Goal: Task Accomplishment & Management: Complete application form

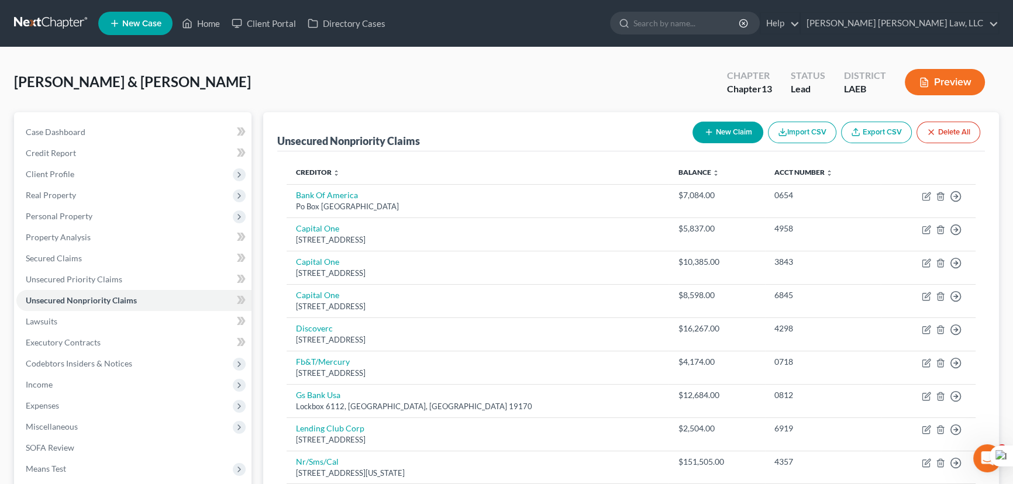
click at [49, 26] on link at bounding box center [51, 23] width 75 height 21
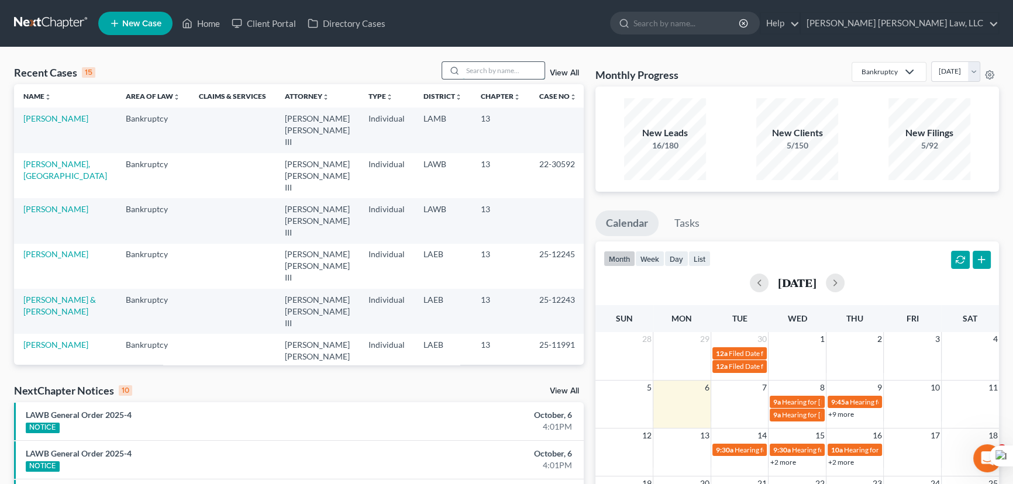
click at [497, 75] on input "search" at bounding box center [504, 70] width 82 height 17
type input "martin, james"
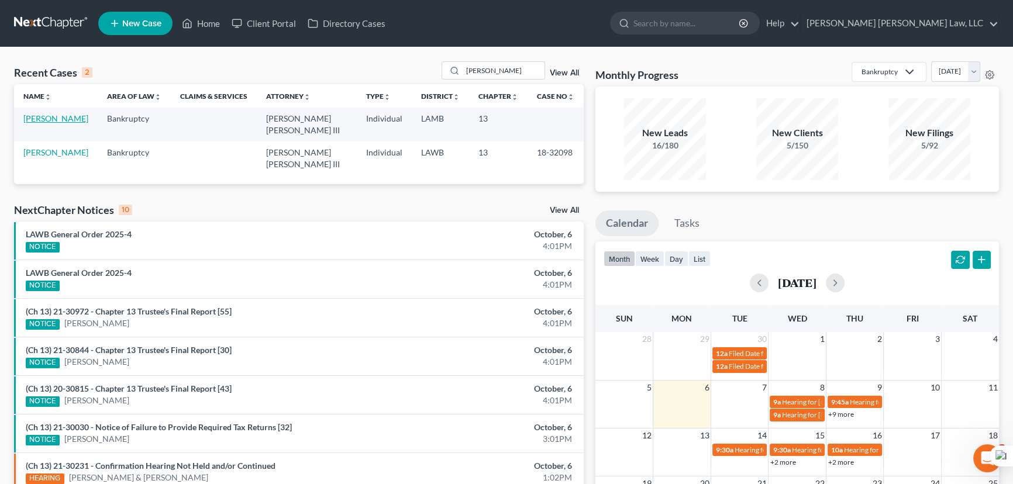
click at [49, 117] on link "Martin, James" at bounding box center [55, 118] width 65 height 10
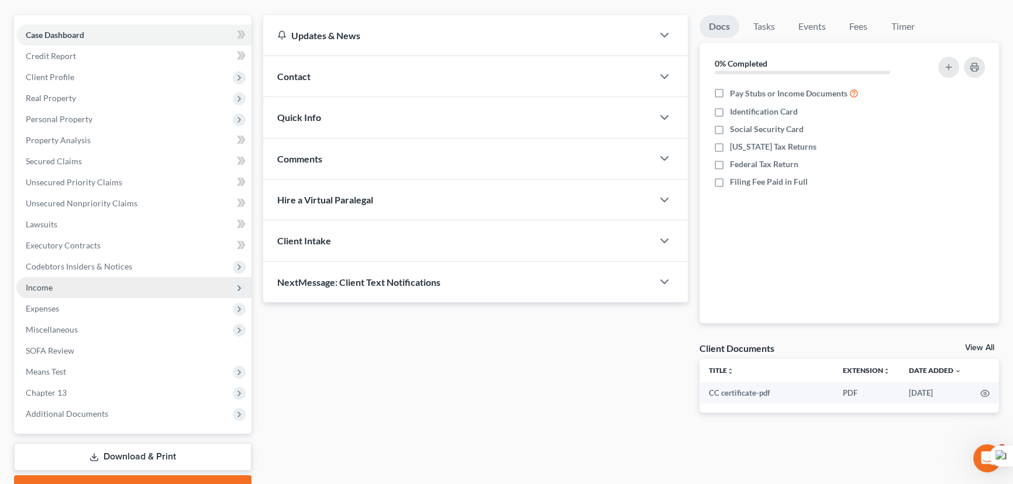
scroll to position [157, 0]
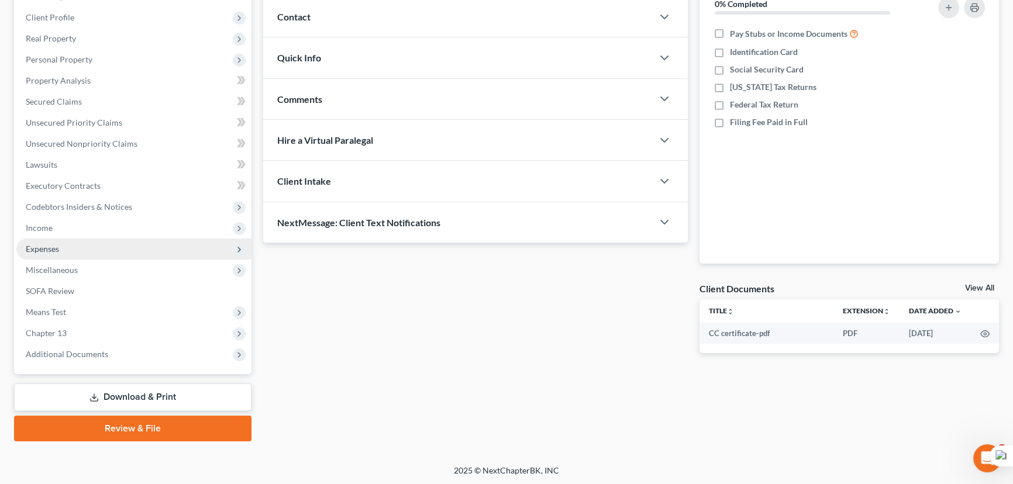
click at [105, 251] on span "Expenses" at bounding box center [133, 249] width 235 height 21
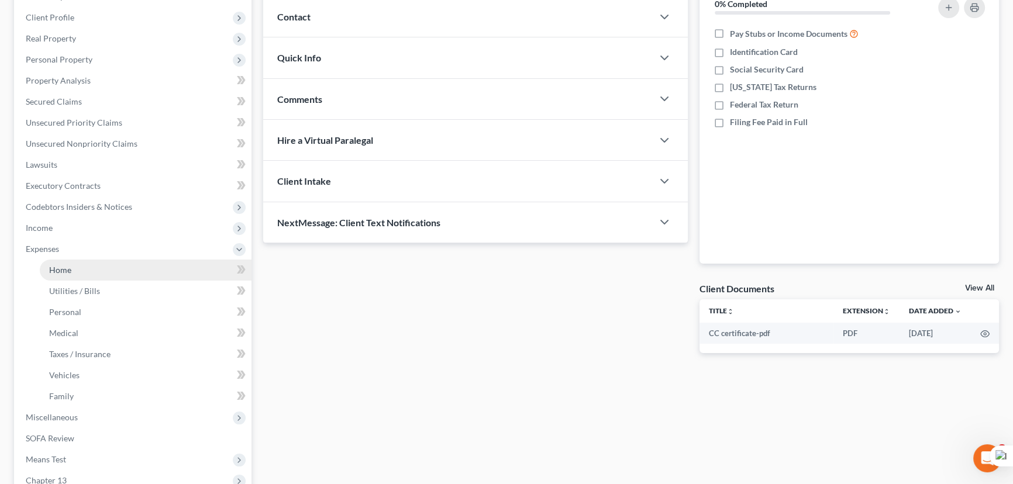
click at [107, 264] on link "Home" at bounding box center [146, 270] width 212 height 21
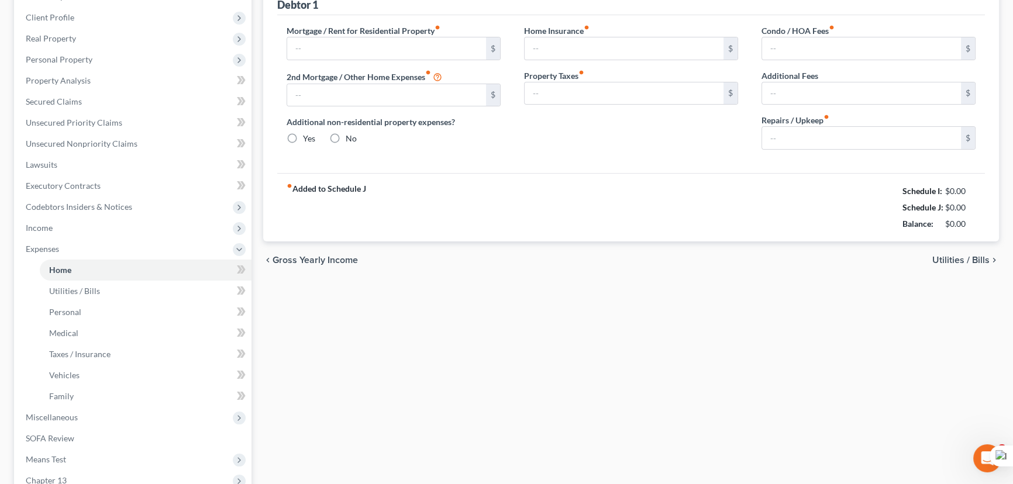
scroll to position [19, 0]
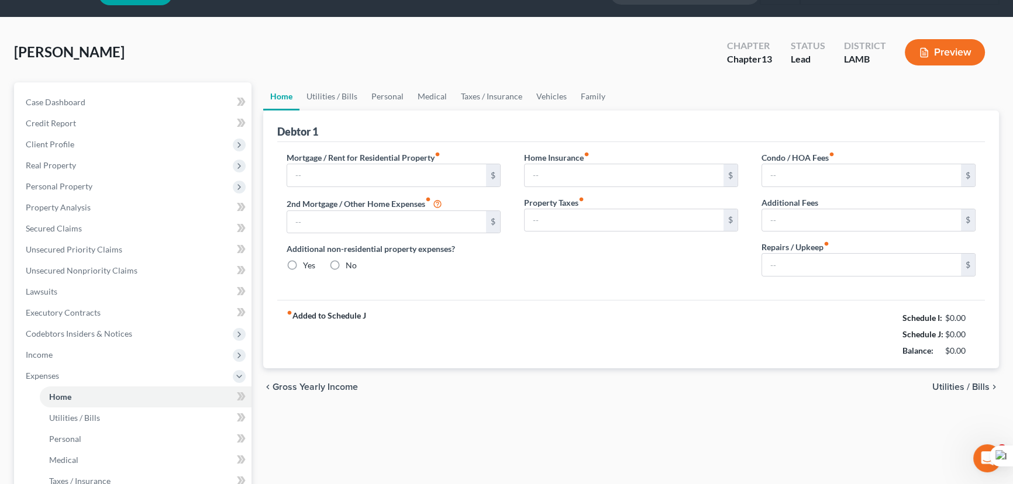
type input "0.00"
radio input "true"
type input "0.00"
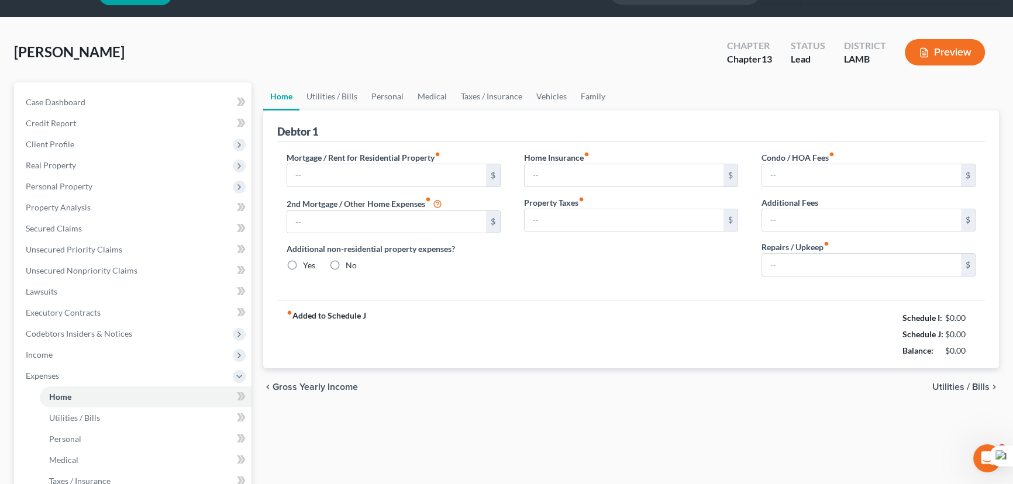
type input "0.00"
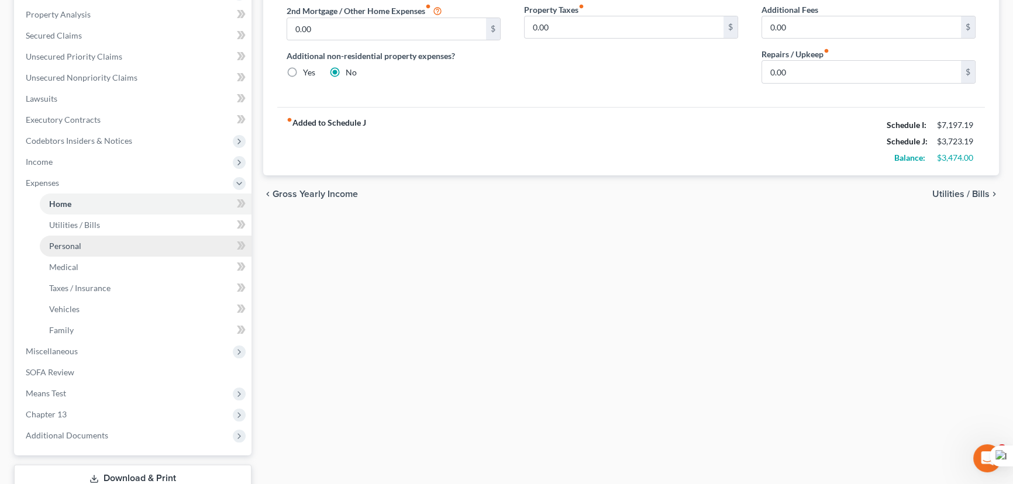
scroll to position [304, 0]
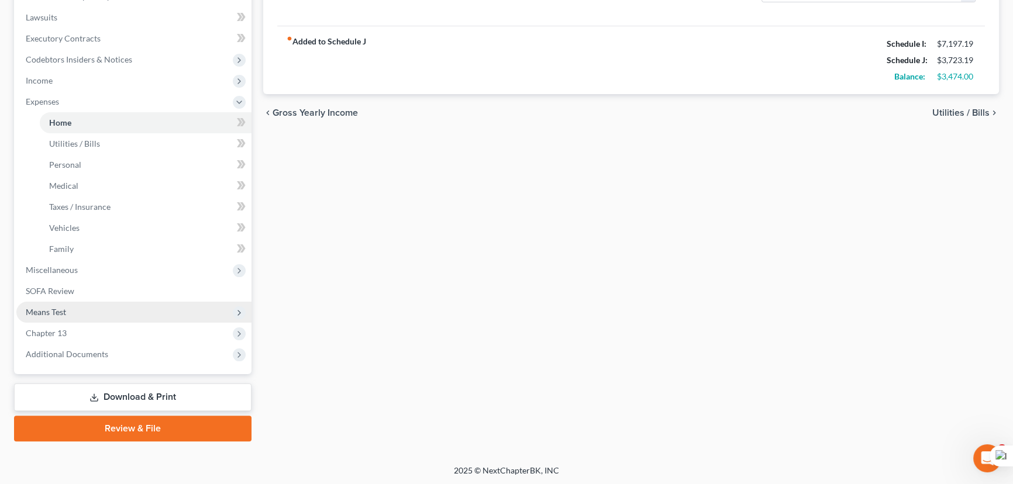
click at [106, 304] on span "Means Test" at bounding box center [133, 312] width 235 height 21
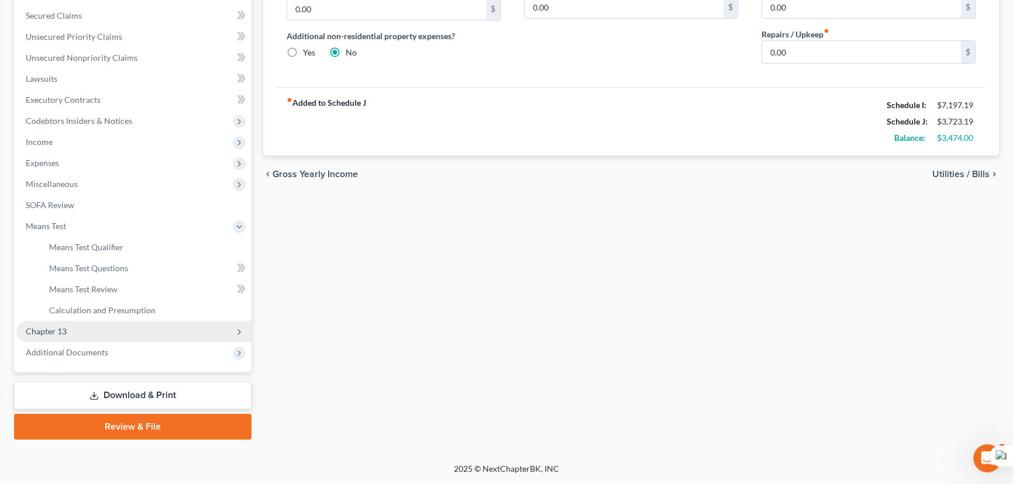
scroll to position [241, 0]
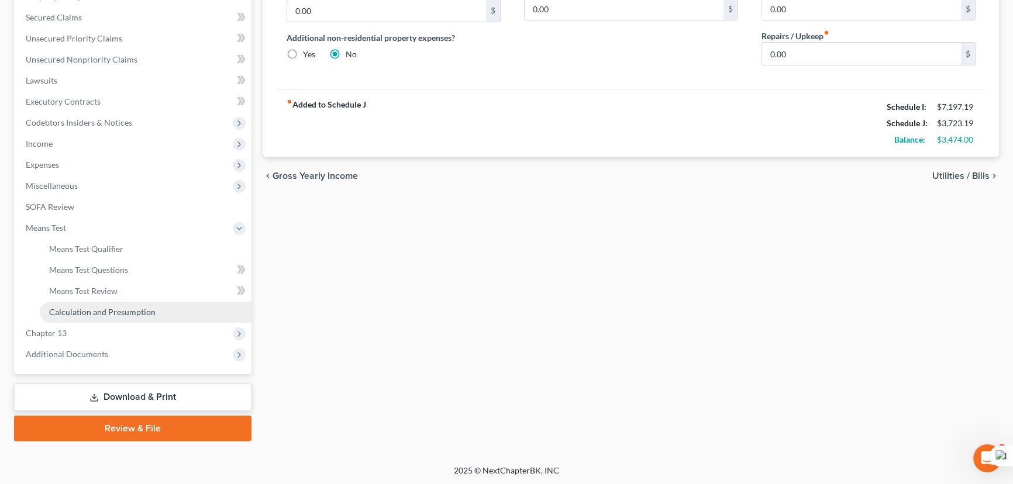
click at [136, 318] on link "Calculation and Presumption" at bounding box center [146, 312] width 212 height 21
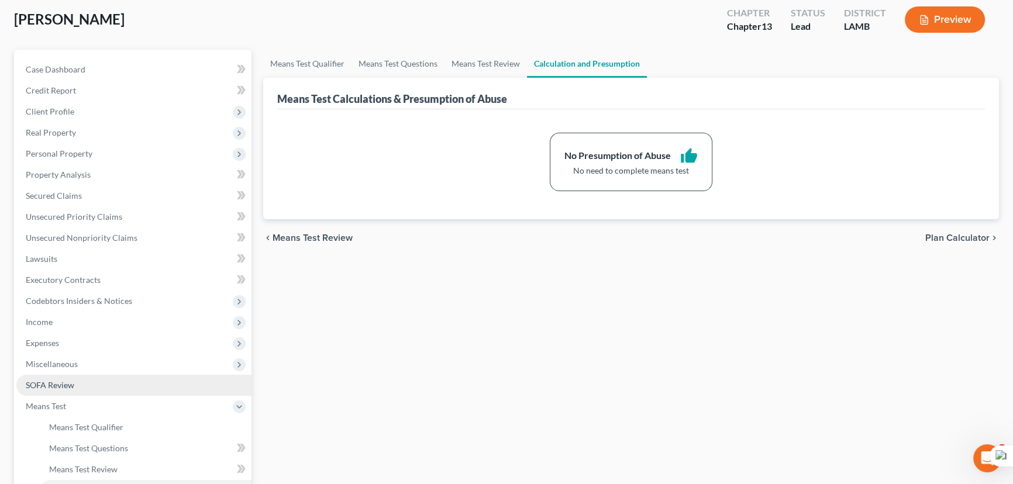
scroll to position [159, 0]
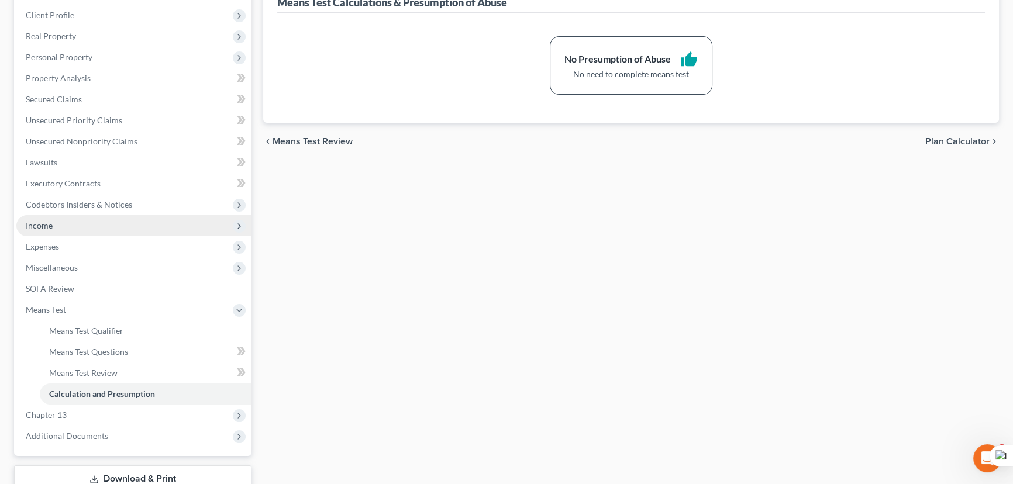
click at [69, 233] on span "Income" at bounding box center [133, 225] width 235 height 21
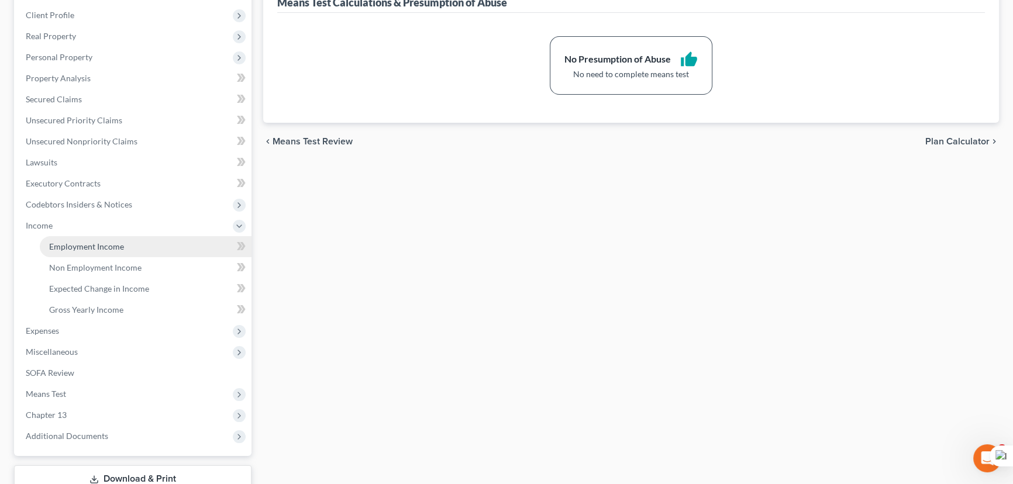
click at [81, 238] on link "Employment Income" at bounding box center [146, 246] width 212 height 21
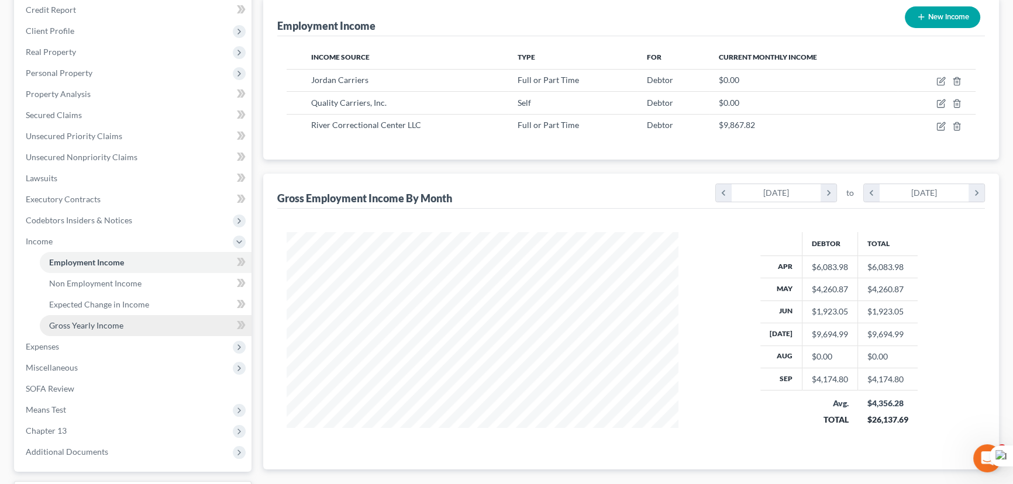
scroll to position [212, 0]
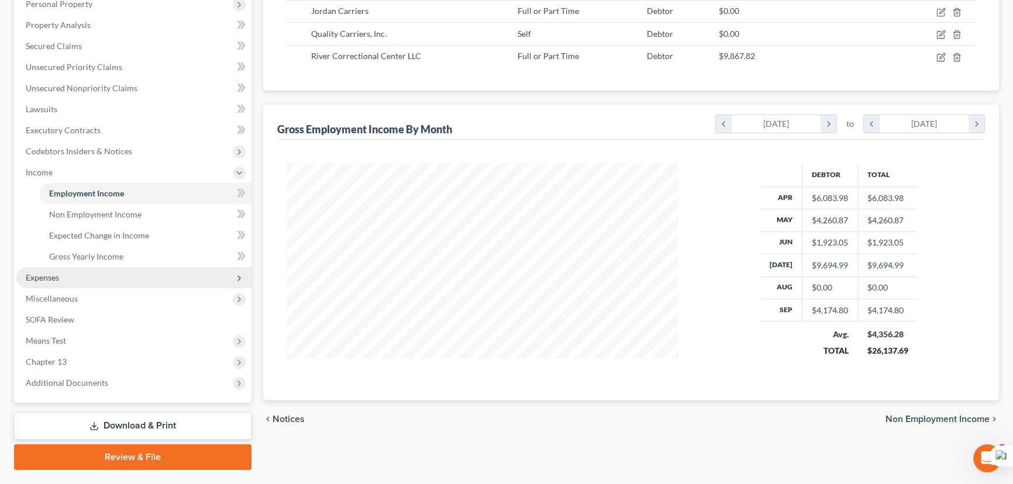
click at [82, 282] on span "Expenses" at bounding box center [133, 277] width 235 height 21
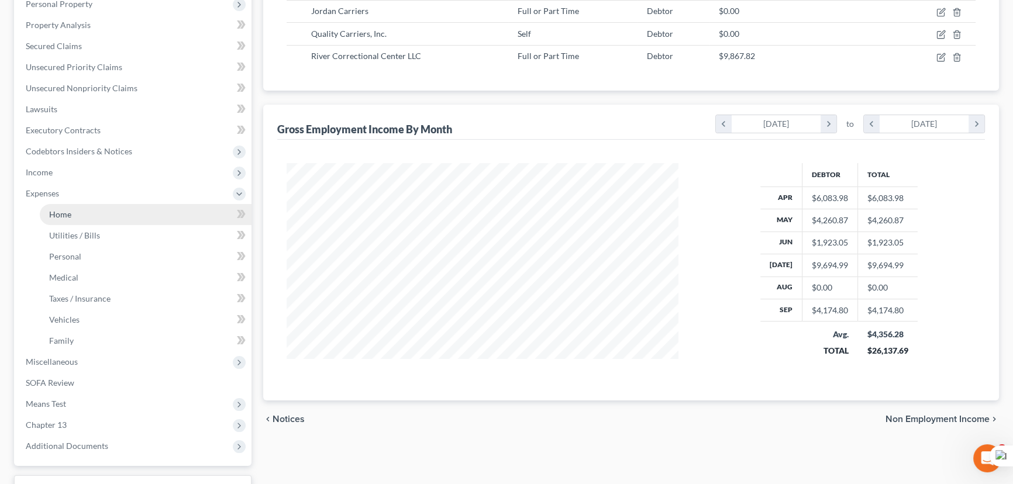
click at [94, 213] on link "Home" at bounding box center [146, 214] width 212 height 21
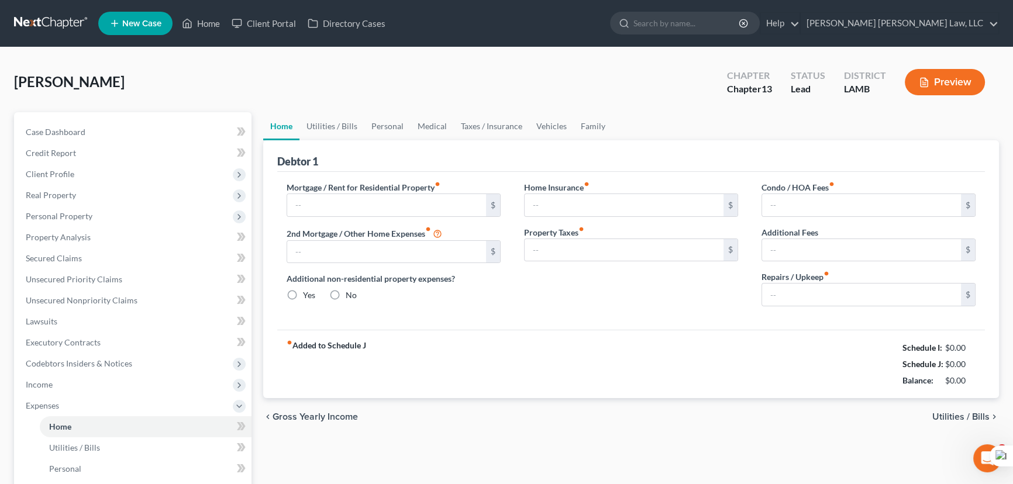
type input "0.00"
radio input "true"
type input "0.00"
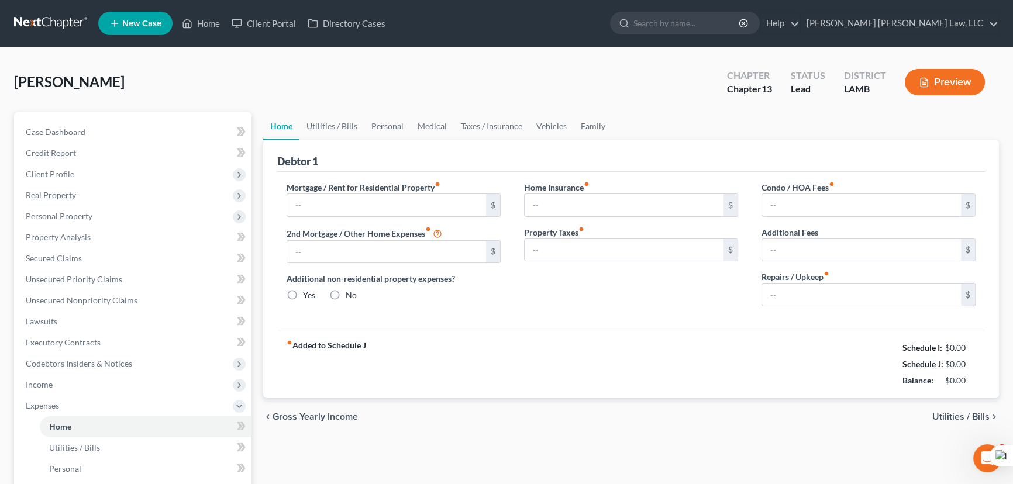
type input "0.00"
click at [331, 108] on div "Martin, James Upgraded Chapter Chapter 13 Status Lead District LAMB Preview" at bounding box center [506, 86] width 985 height 51
click at [329, 125] on link "Utilities / Bills" at bounding box center [331, 126] width 65 height 28
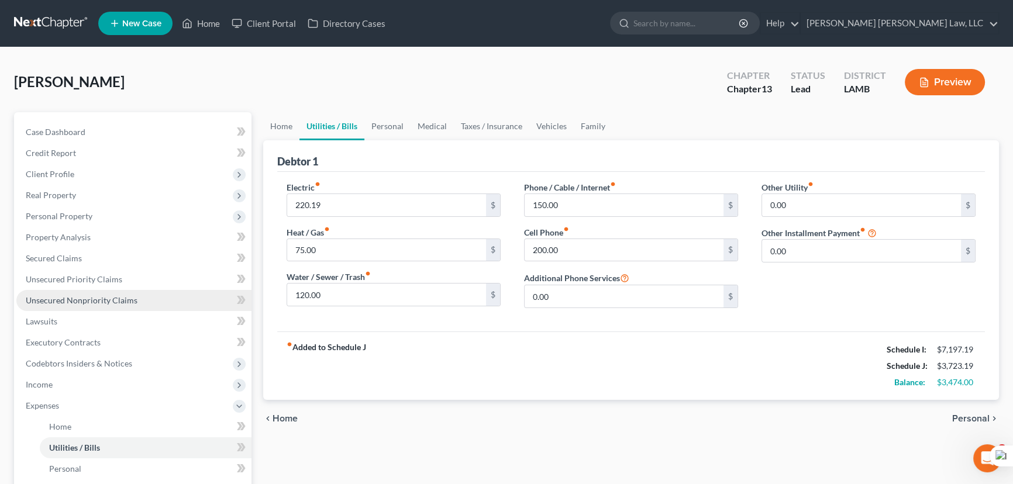
click at [131, 301] on span "Unsecured Nonpriority Claims" at bounding box center [82, 300] width 112 height 10
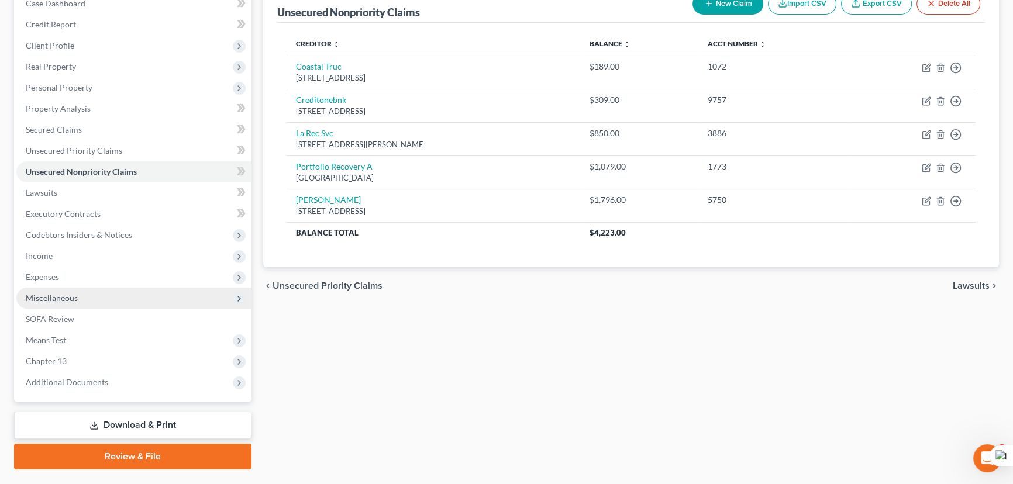
scroll to position [157, 0]
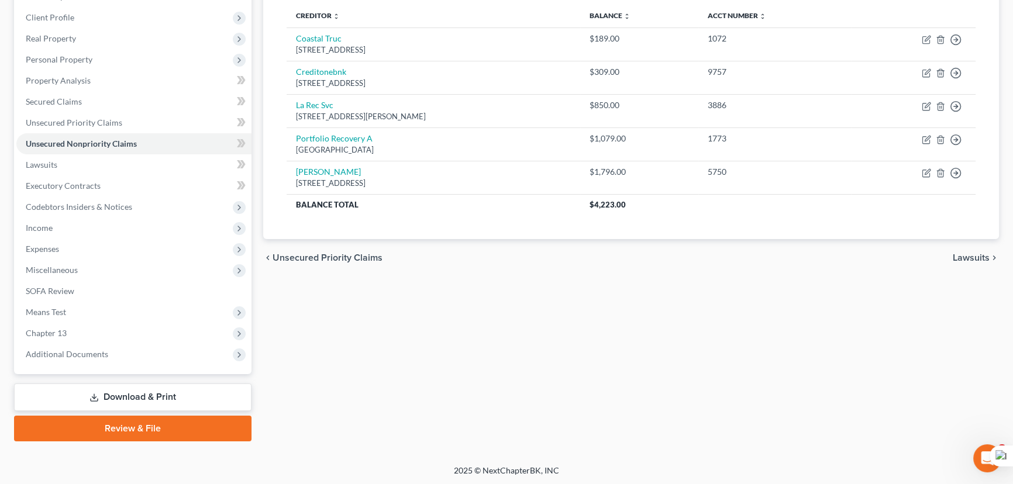
drag, startPoint x: 123, startPoint y: 239, endPoint x: 120, endPoint y: 264, distance: 24.7
click at [123, 239] on span "Expenses" at bounding box center [133, 249] width 235 height 21
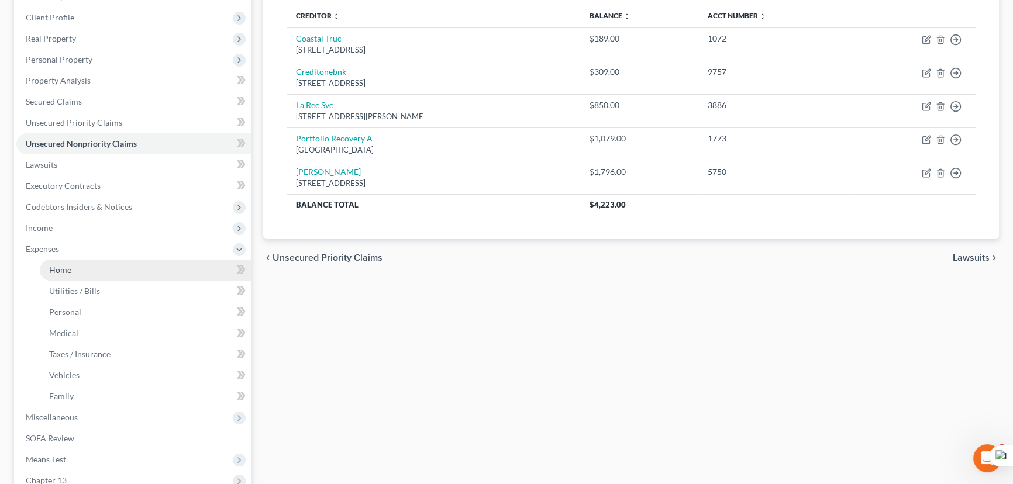
click at [108, 260] on link "Home" at bounding box center [146, 270] width 212 height 21
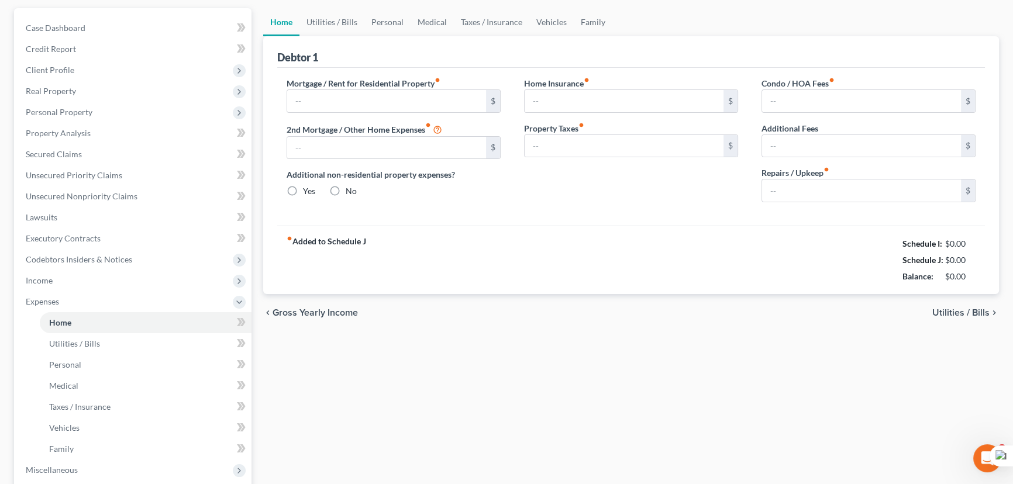
type input "0.00"
radio input "true"
type input "0.00"
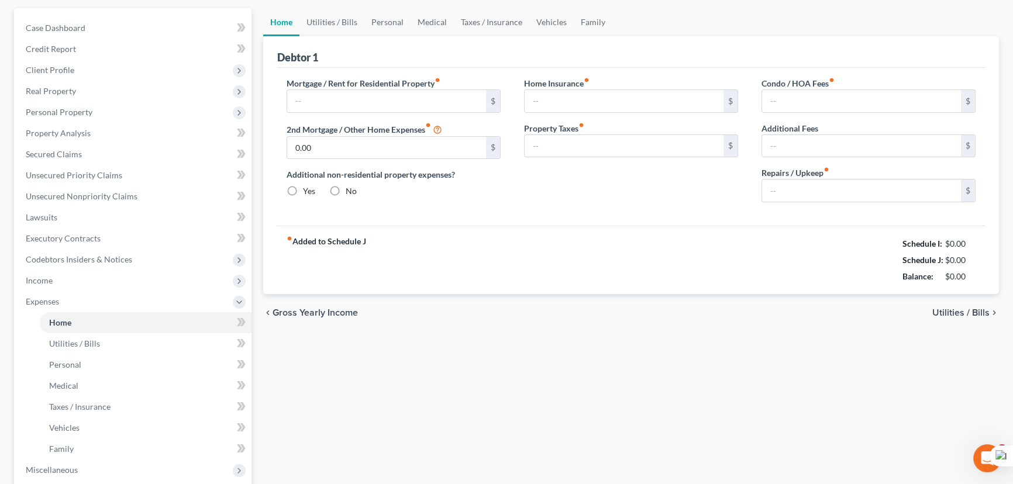
type input "0.00"
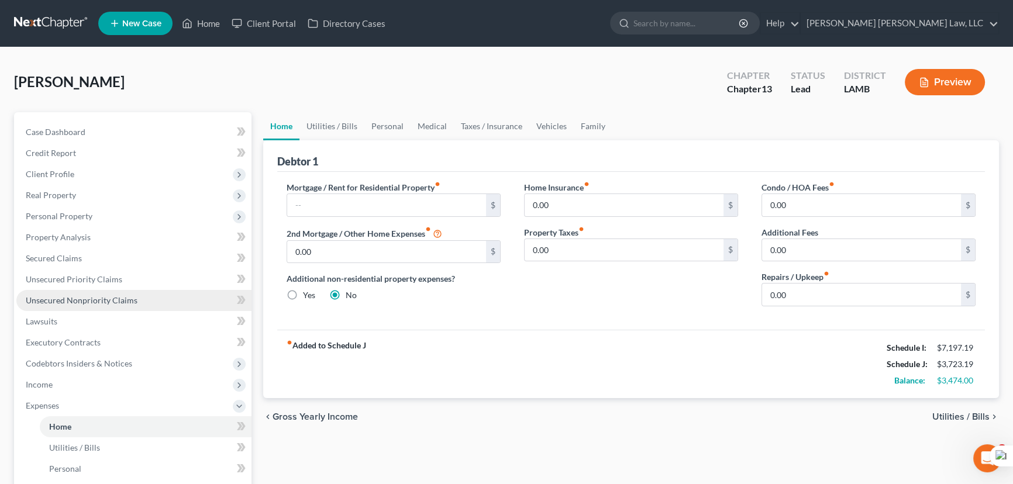
click at [112, 291] on link "Unsecured Nonpriority Claims" at bounding box center [133, 300] width 235 height 21
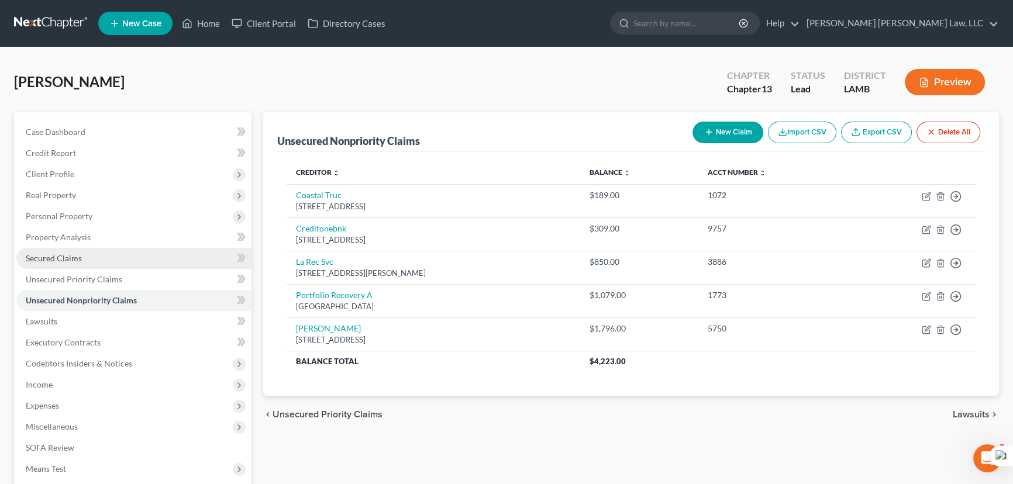
click at [113, 264] on link "Secured Claims" at bounding box center [133, 258] width 235 height 21
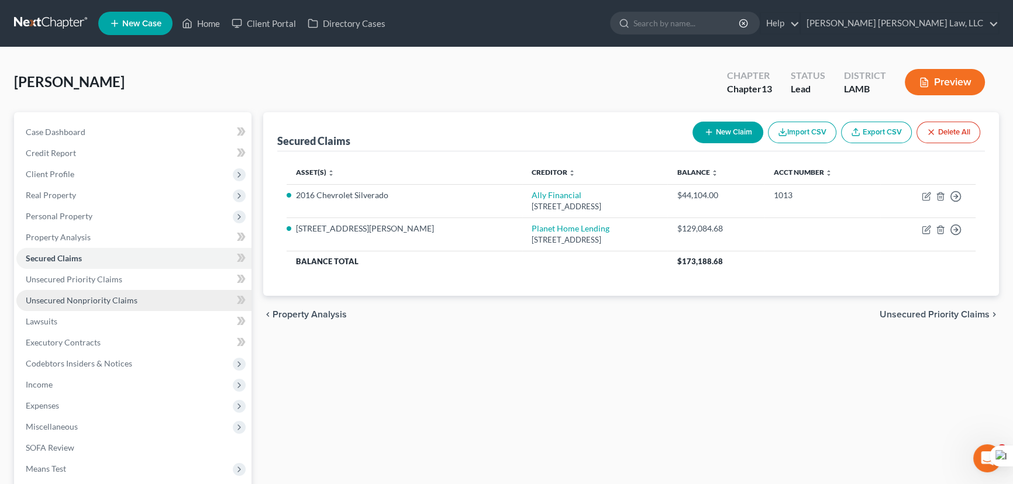
click at [164, 298] on link "Unsecured Nonpriority Claims" at bounding box center [133, 300] width 235 height 21
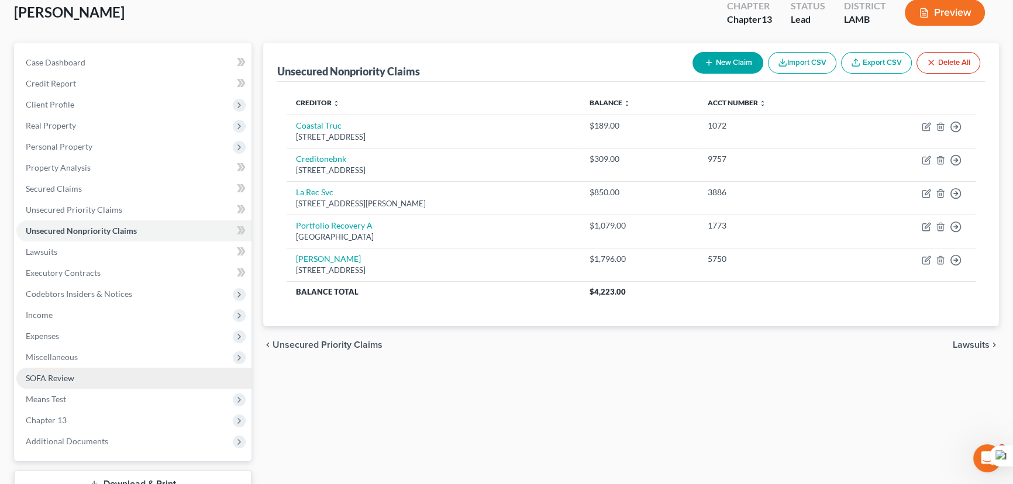
scroll to position [106, 0]
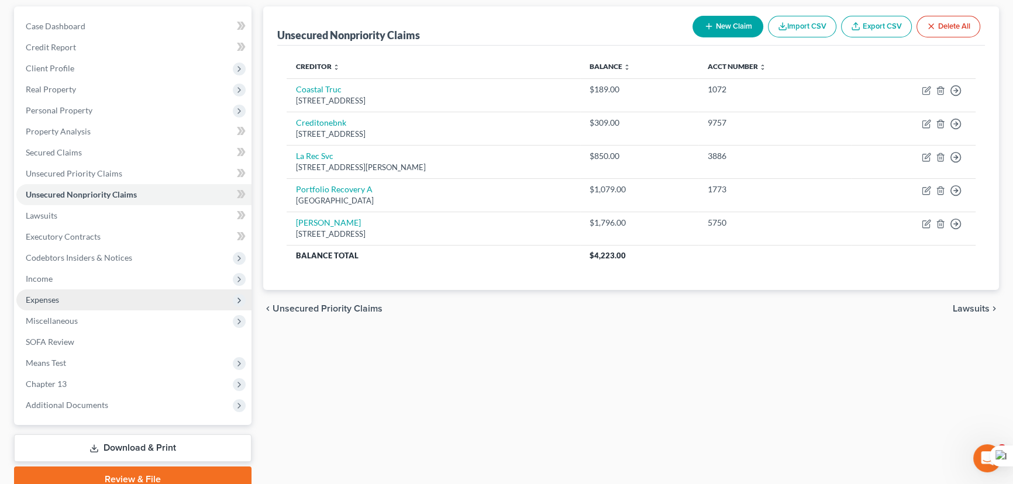
click at [87, 299] on span "Expenses" at bounding box center [133, 299] width 235 height 21
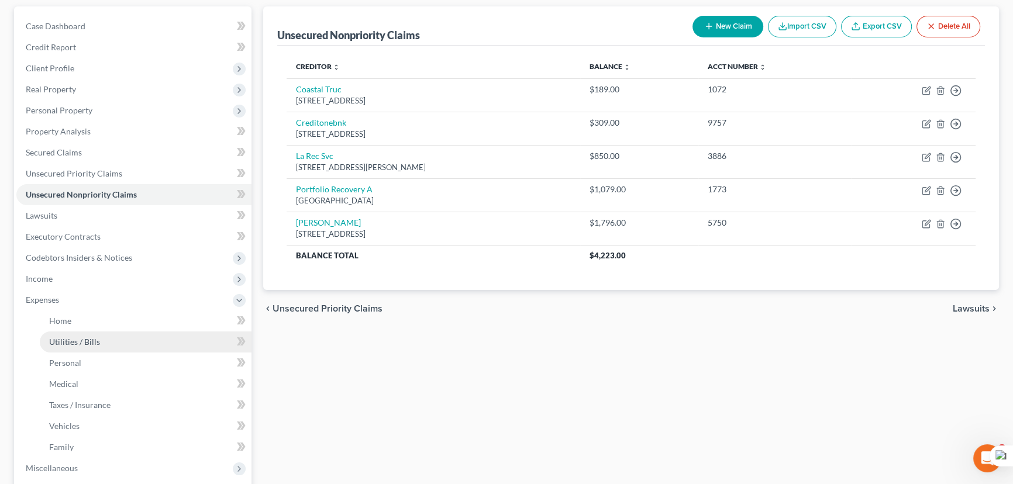
click at [94, 332] on link "Utilities / Bills" at bounding box center [146, 342] width 212 height 21
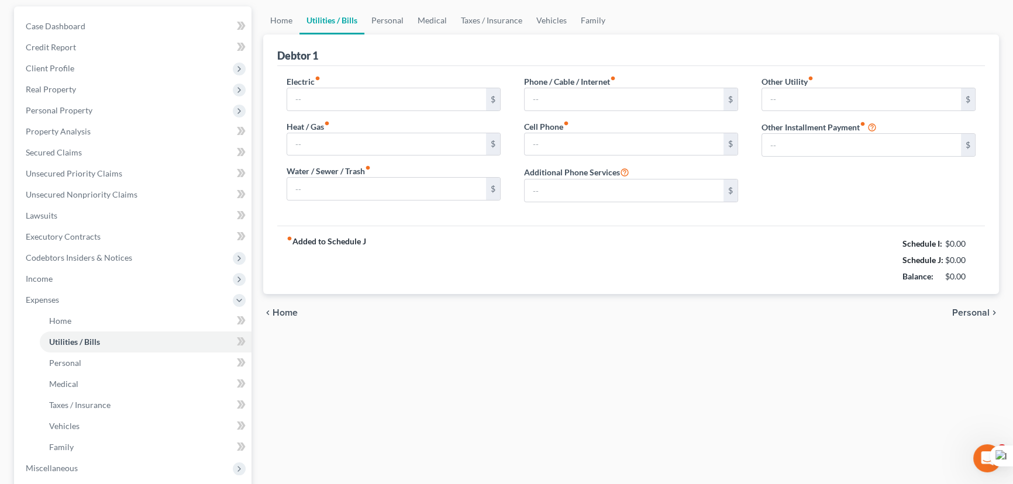
scroll to position [15, 0]
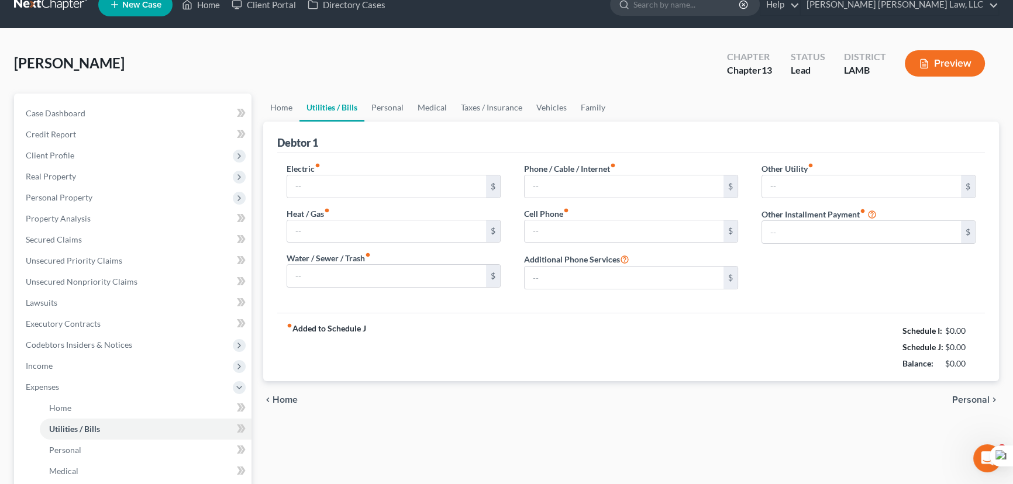
type input "220.19"
type input "75.00"
type input "120.00"
type input "150.00"
type input "200.00"
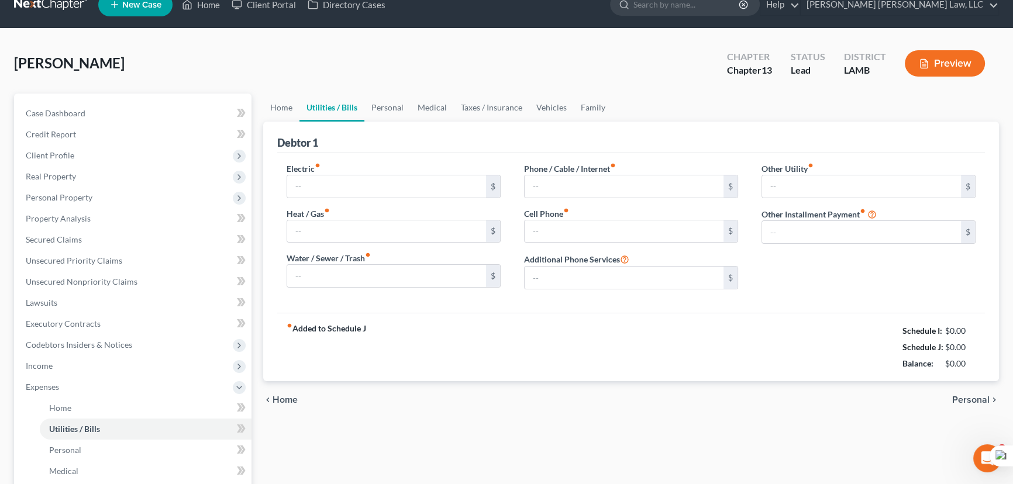
type input "0.00"
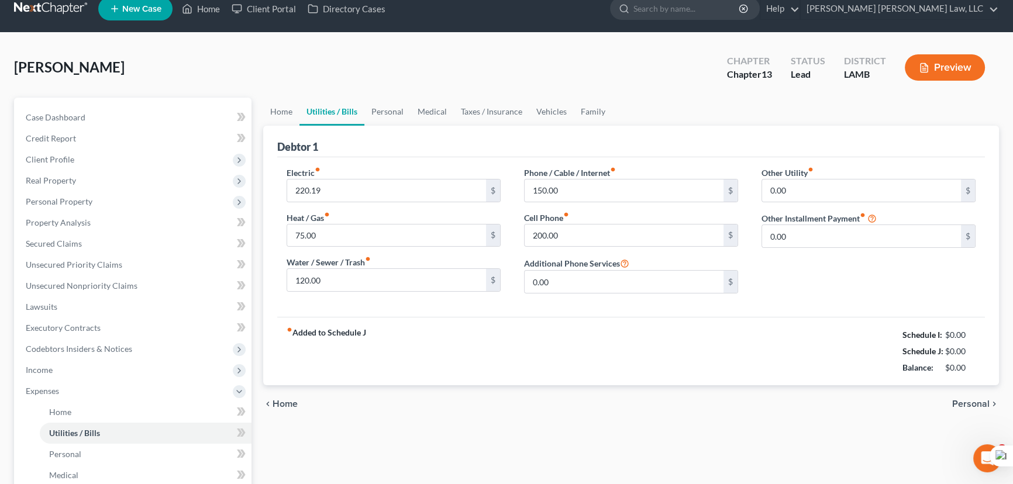
scroll to position [0, 0]
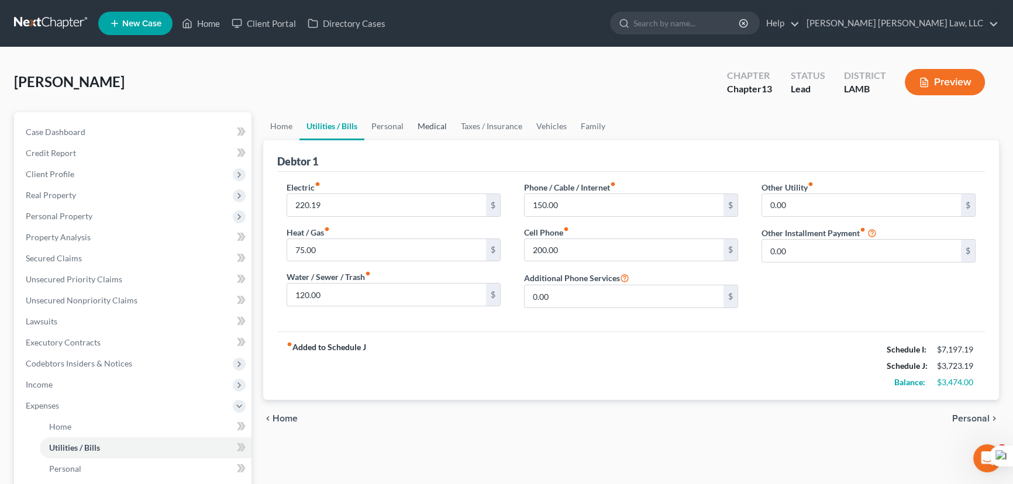
click at [425, 126] on link "Medical" at bounding box center [432, 126] width 43 height 28
